Goal: Information Seeking & Learning: Learn about a topic

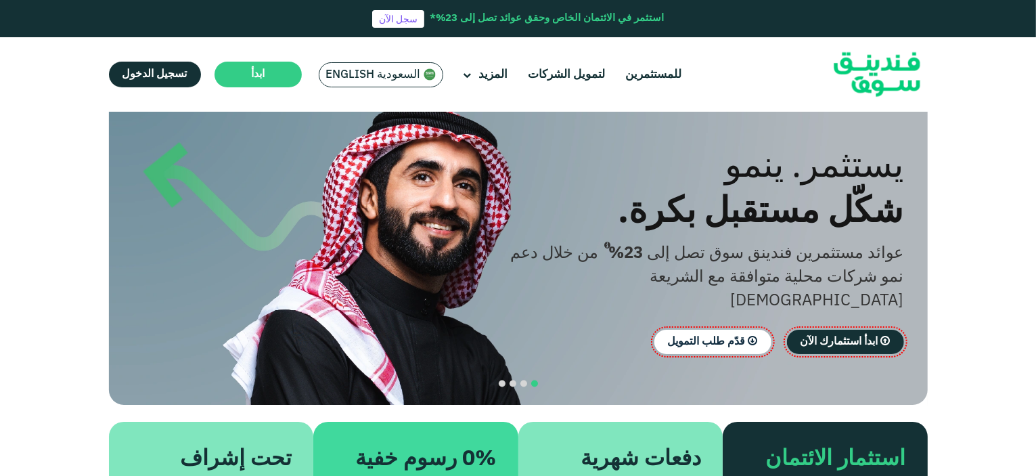
scroll to position [49, 0]
click at [658, 74] on link "للمستثمرين" at bounding box center [653, 75] width 63 height 22
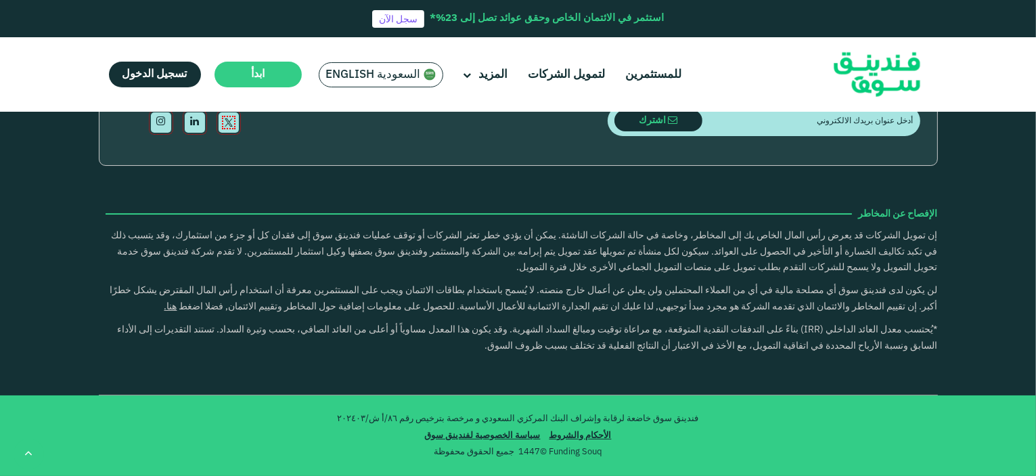
scroll to position [4330, 0]
